Goal: Information Seeking & Learning: Learn about a topic

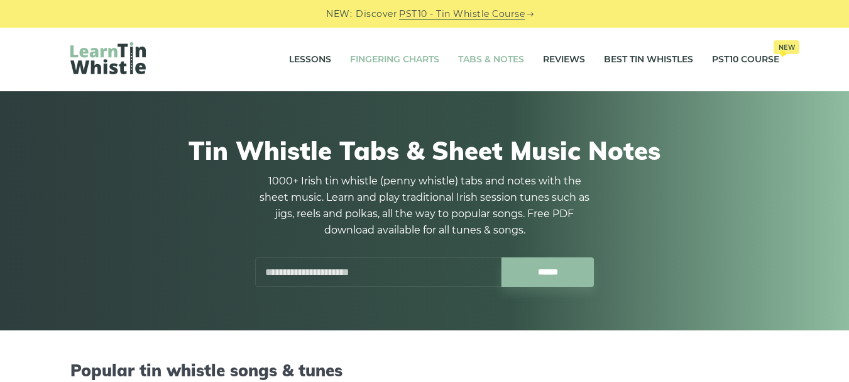
click at [405, 58] on link "Fingering Charts" at bounding box center [394, 59] width 89 height 31
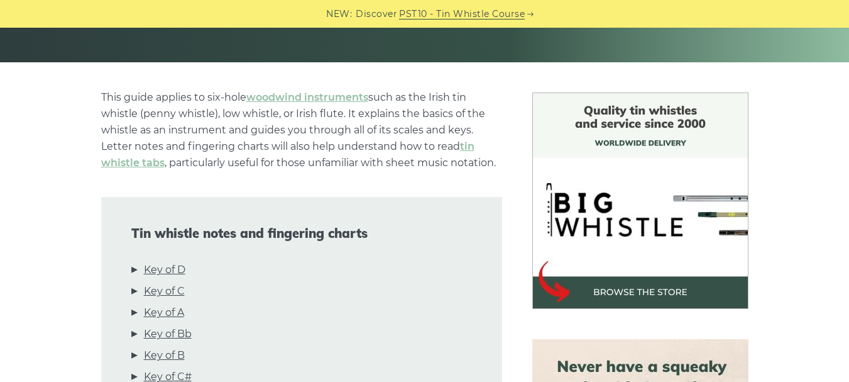
scroll to position [381, 0]
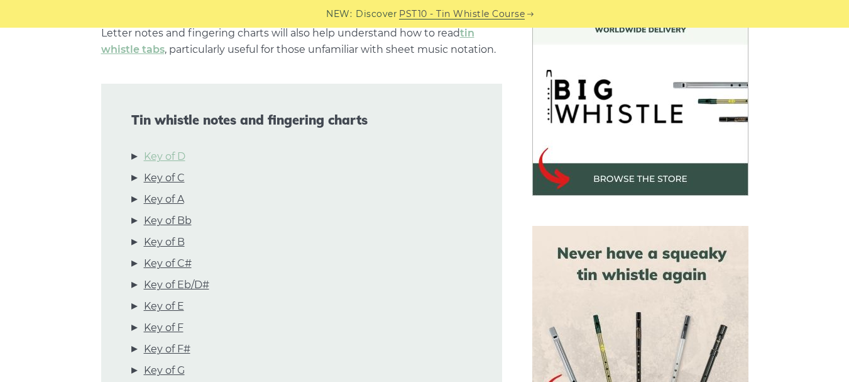
click at [177, 156] on link "Key of D" at bounding box center [164, 156] width 41 height 16
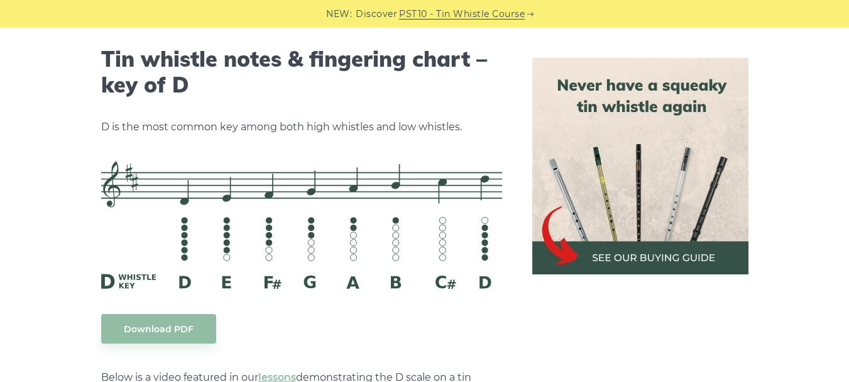
scroll to position [1972, 0]
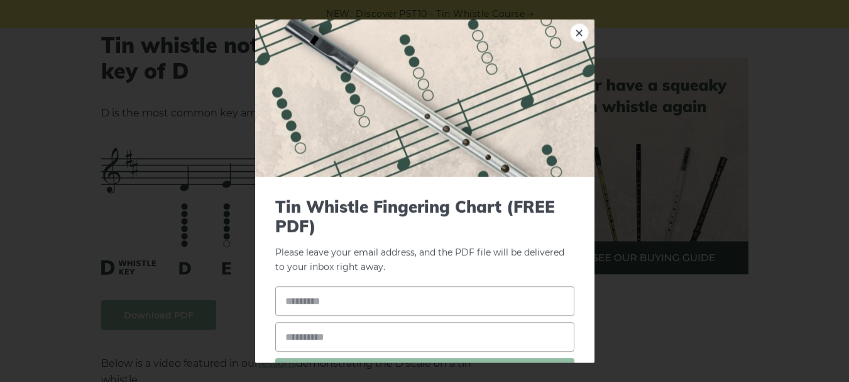
click at [570, 30] on link "×" at bounding box center [579, 32] width 19 height 19
